Goal: Task Accomplishment & Management: Complete application form

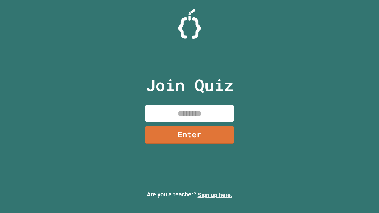
click at [215, 195] on link "Sign up here." at bounding box center [215, 195] width 35 height 7
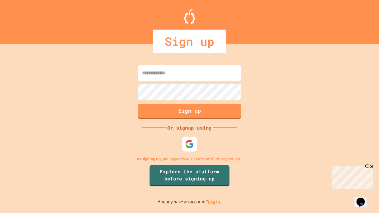
click at [215, 202] on link "Log in." at bounding box center [215, 202] width 14 height 6
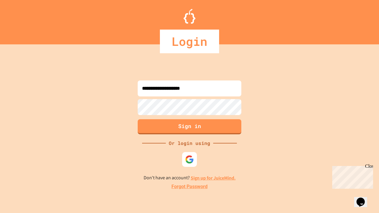
type input "**********"
